Goal: Task Accomplishment & Management: Use online tool/utility

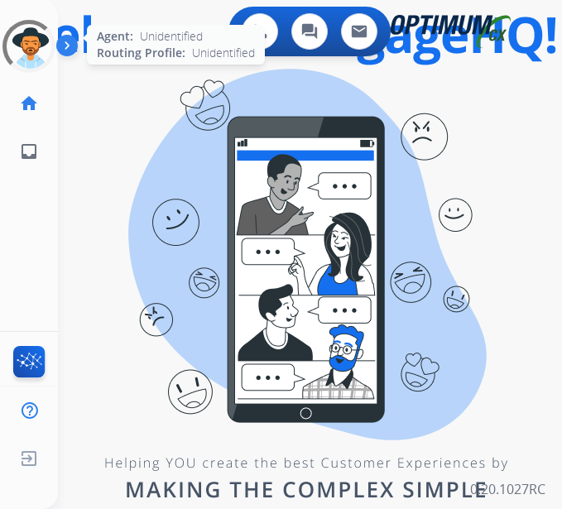
click at [29, 50] on div at bounding box center [29, 47] width 60 height 60
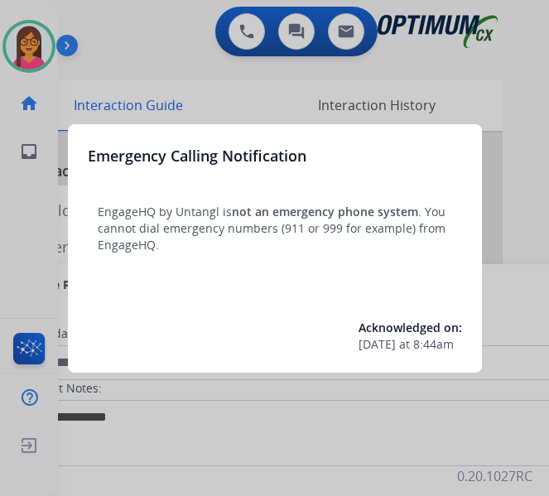
click at [31, 41] on div at bounding box center [274, 248] width 549 height 496
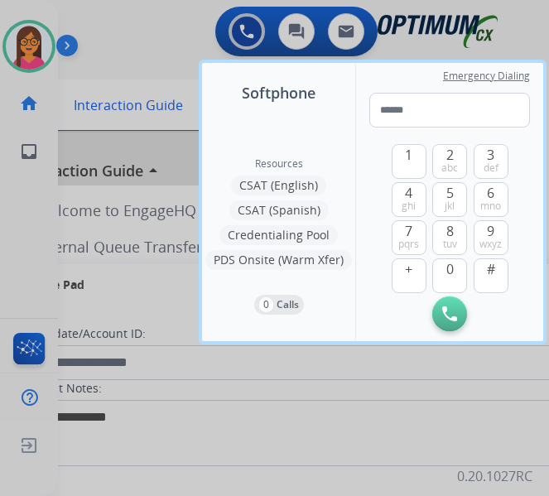
click at [31, 41] on div at bounding box center [274, 248] width 549 height 496
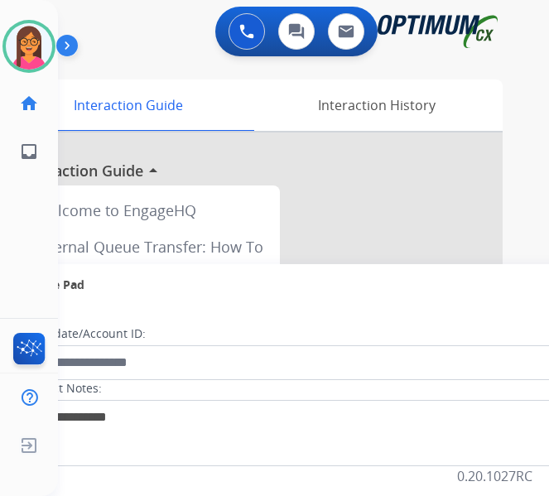
click at [31, 41] on img at bounding box center [29, 46] width 46 height 46
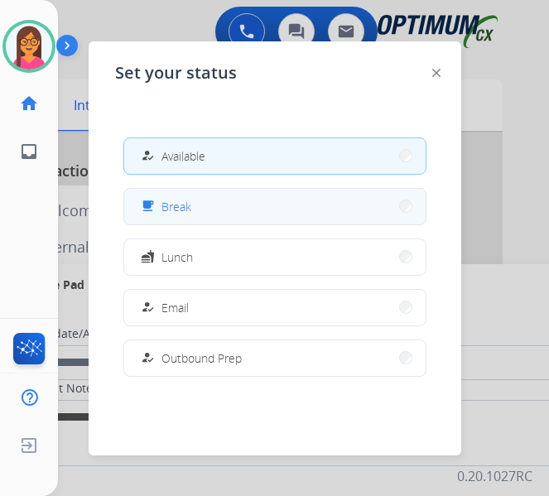
scroll to position [413, 0]
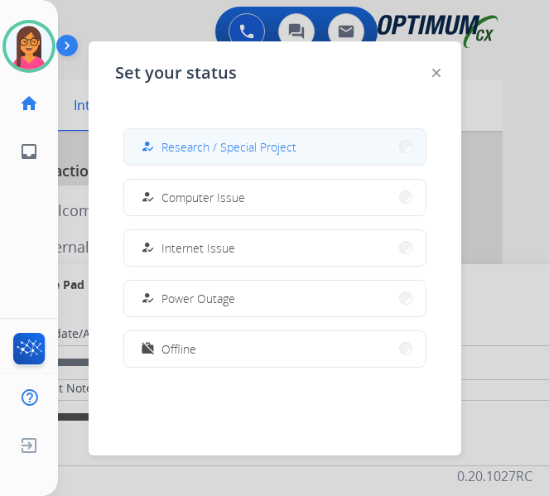
click at [218, 144] on span "Research / Special Project" at bounding box center [228, 146] width 135 height 17
